Goal: Task Accomplishment & Management: Manage account settings

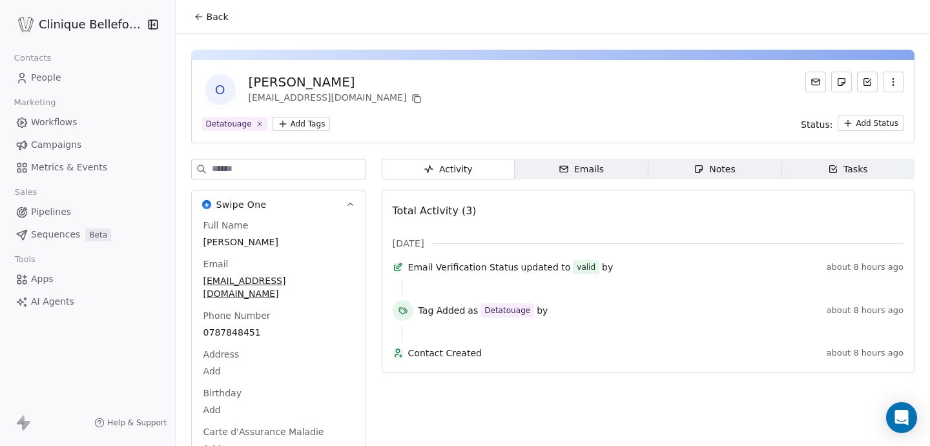
click at [215, 18] on span "Back" at bounding box center [218, 16] width 22 height 13
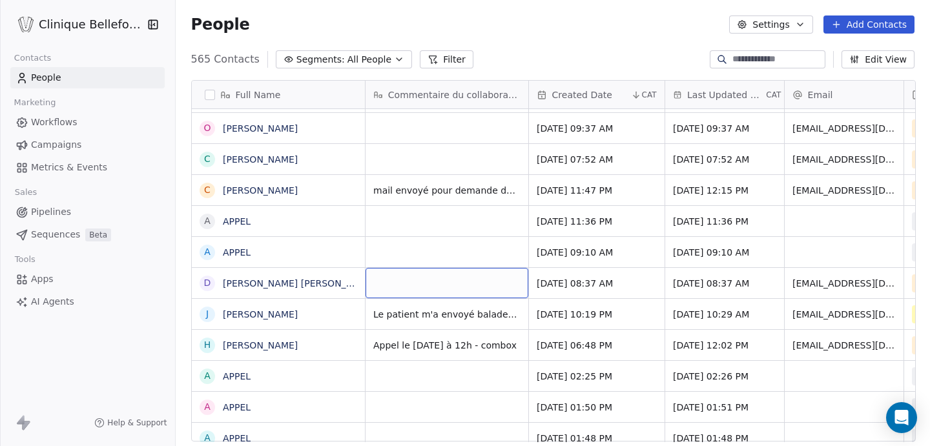
click at [394, 279] on div "grid" at bounding box center [447, 283] width 163 height 30
type textarea "**********"
click at [813, 286] on html "Clinique Bellefontaine Contacts People Marketing Workflows Campaigns Metrics & …" at bounding box center [465, 223] width 930 height 446
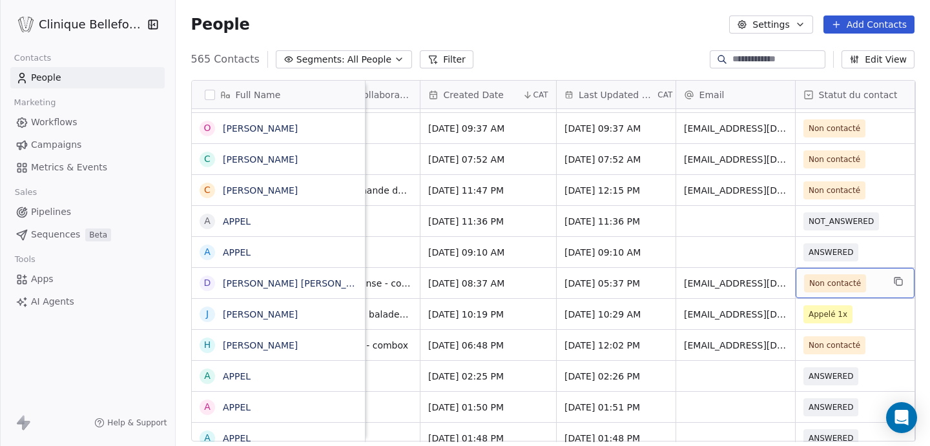
click at [844, 283] on span "Non contacté" at bounding box center [835, 283] width 52 height 13
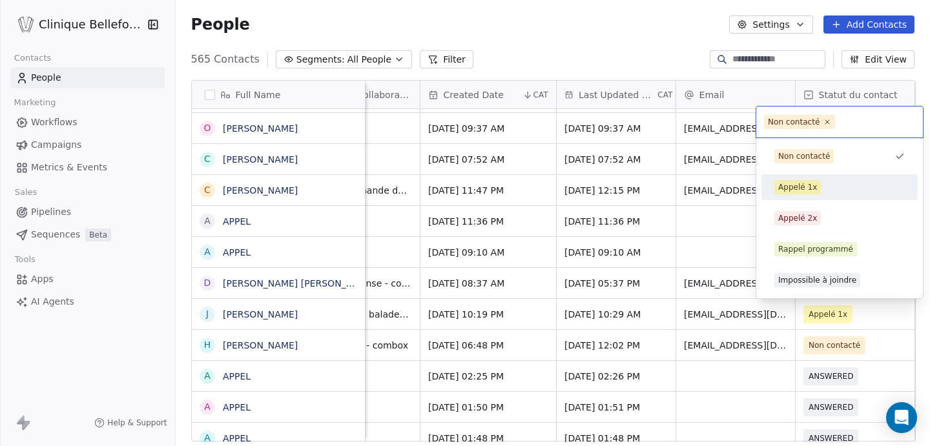
click at [798, 187] on div "Appelé 1x" at bounding box center [797, 187] width 39 height 12
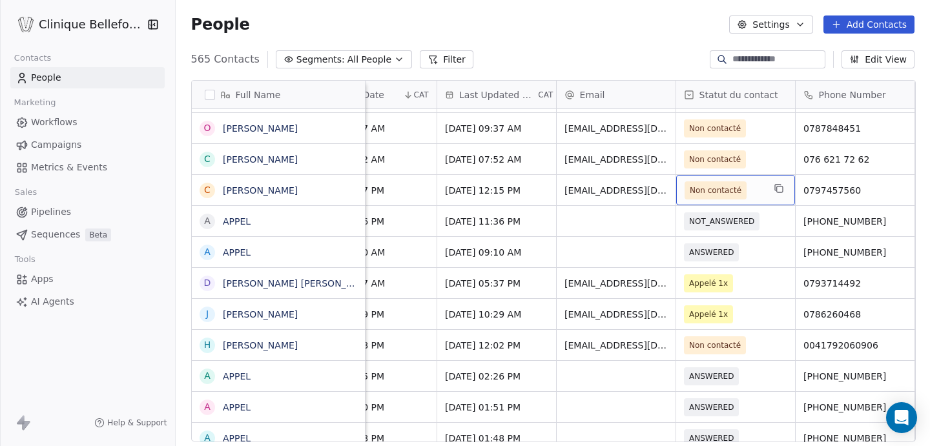
click at [717, 189] on span "Non contacté" at bounding box center [716, 190] width 52 height 13
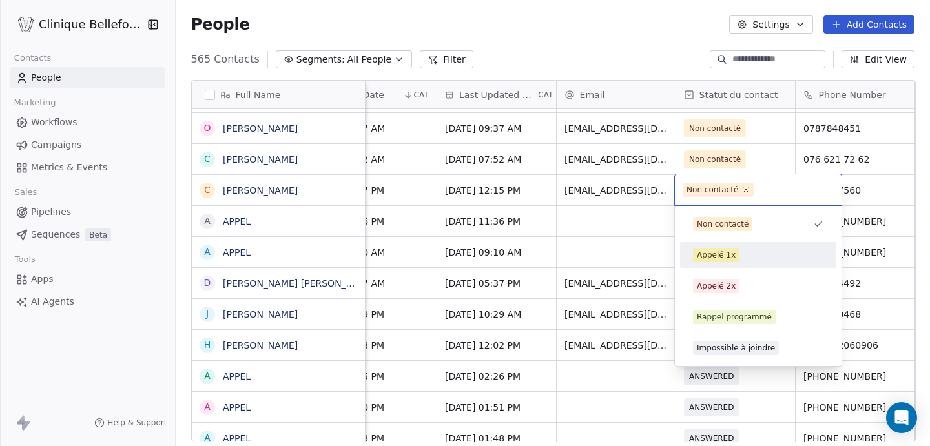
click at [716, 253] on div "Appelé 1x" at bounding box center [716, 255] width 39 height 12
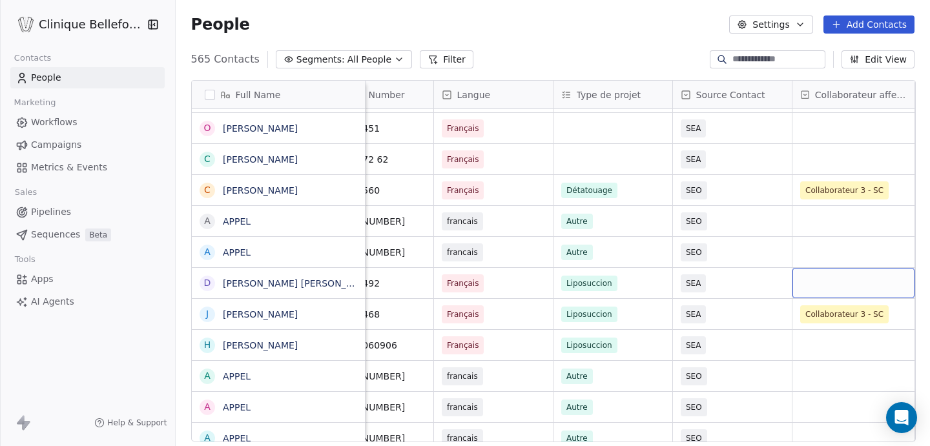
click at [804, 286] on div "grid" at bounding box center [854, 283] width 122 height 30
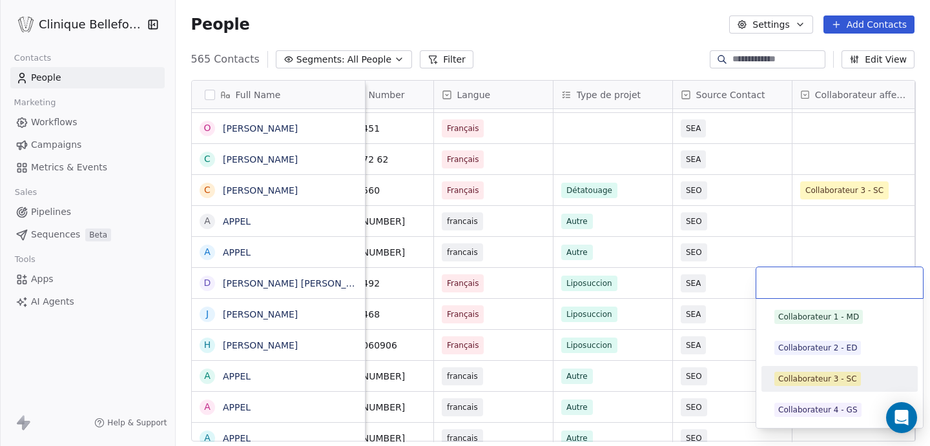
click at [811, 378] on div "Collaborateur 3 - SC" at bounding box center [817, 379] width 79 height 12
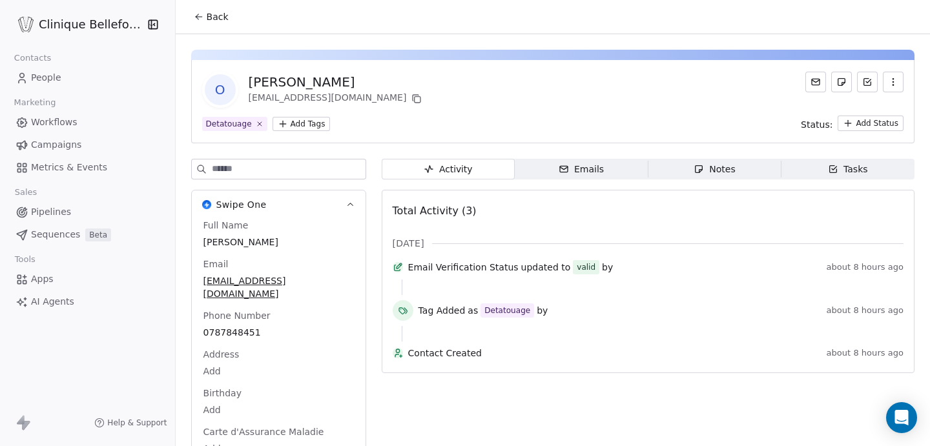
click at [214, 16] on span "Back" at bounding box center [218, 16] width 22 height 13
